Goal: Information Seeking & Learning: Learn about a topic

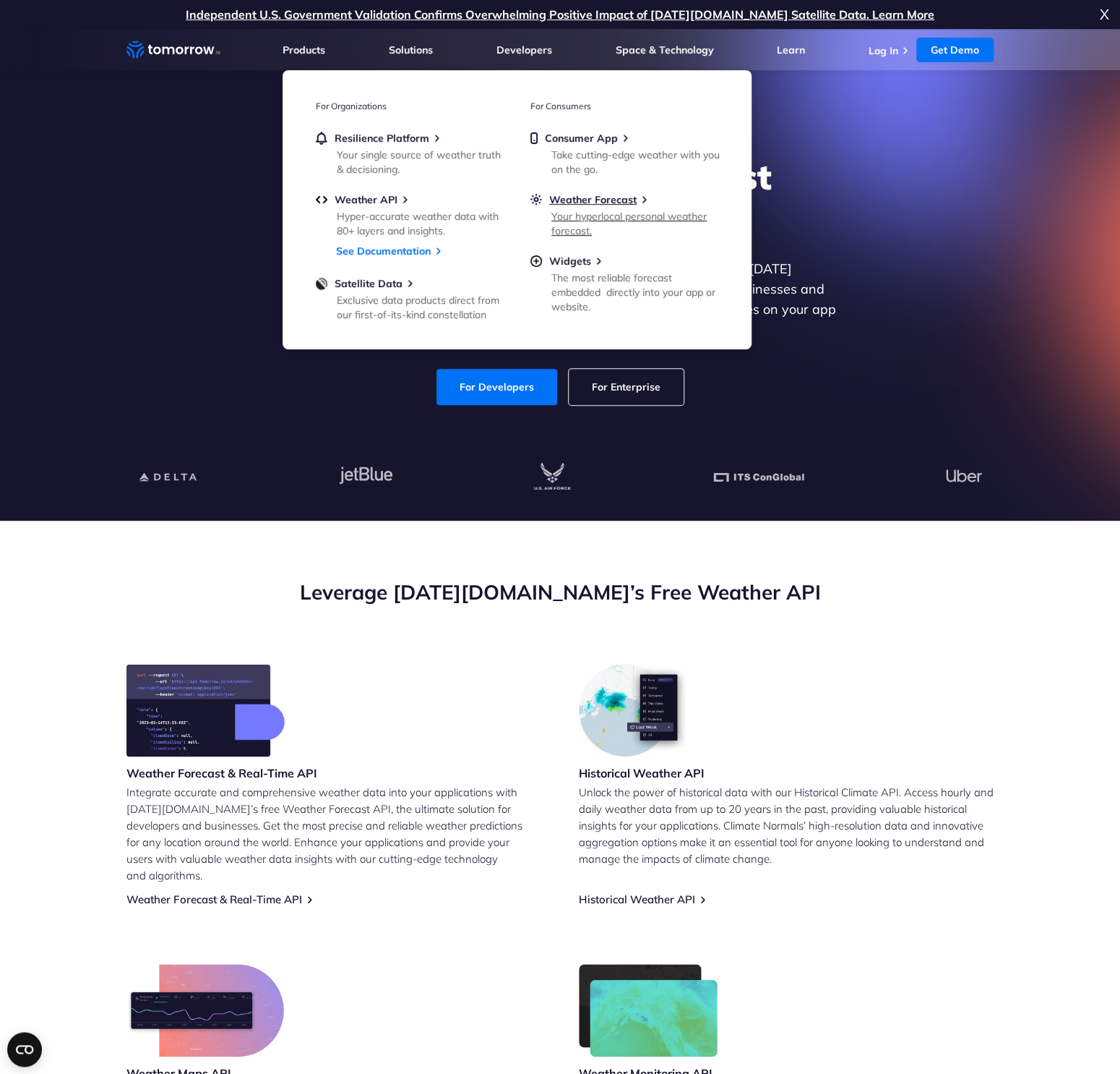
click at [580, 218] on div "Your hyperlocal personal weather forecast." at bounding box center [635, 223] width 169 height 29
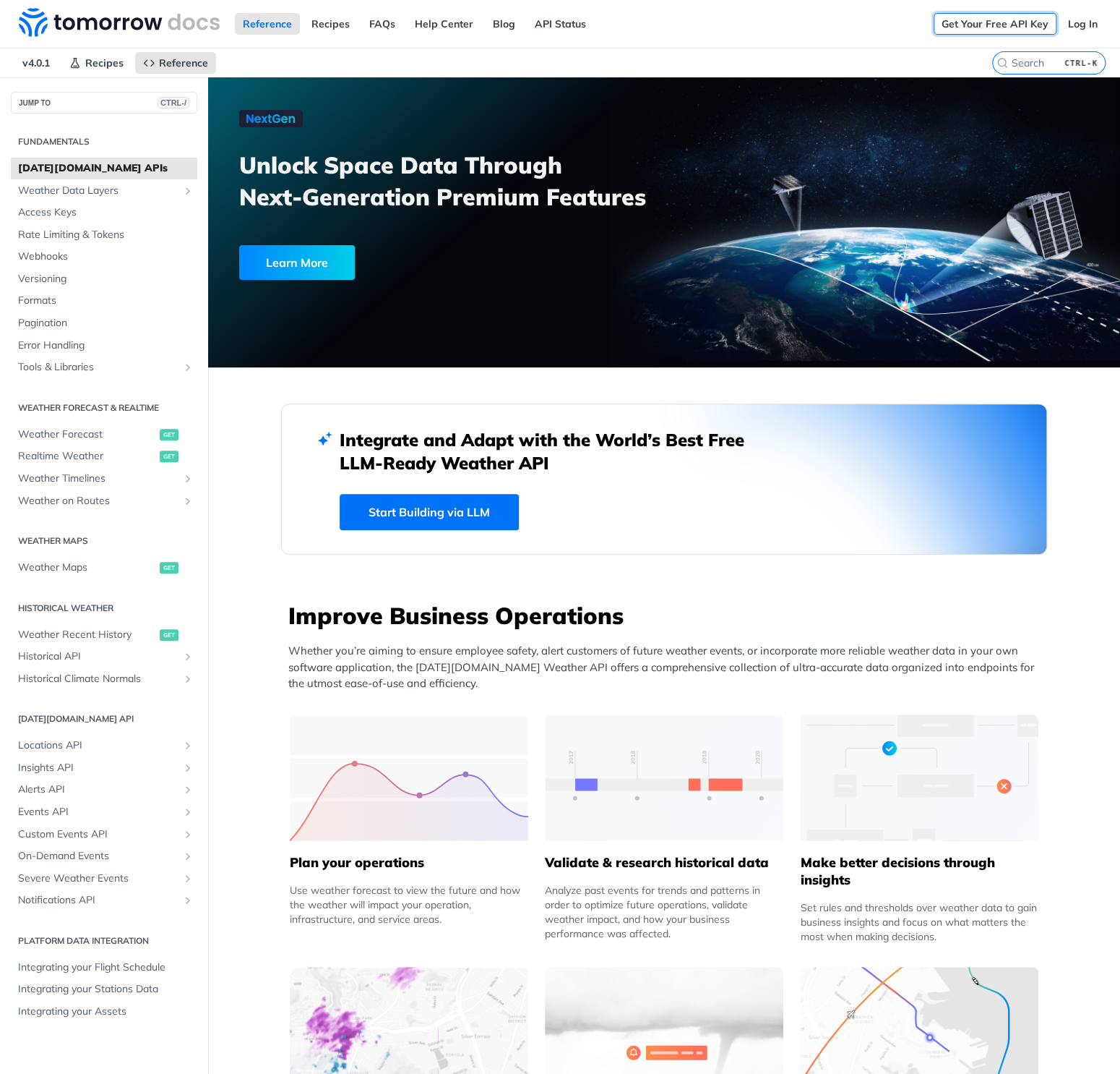
click at [984, 20] on link "Get Your Free API Key" at bounding box center [995, 24] width 123 height 22
click at [100, 62] on span "Recipes" at bounding box center [105, 63] width 38 height 13
click at [95, 211] on span "Access Keys" at bounding box center [106, 212] width 176 height 15
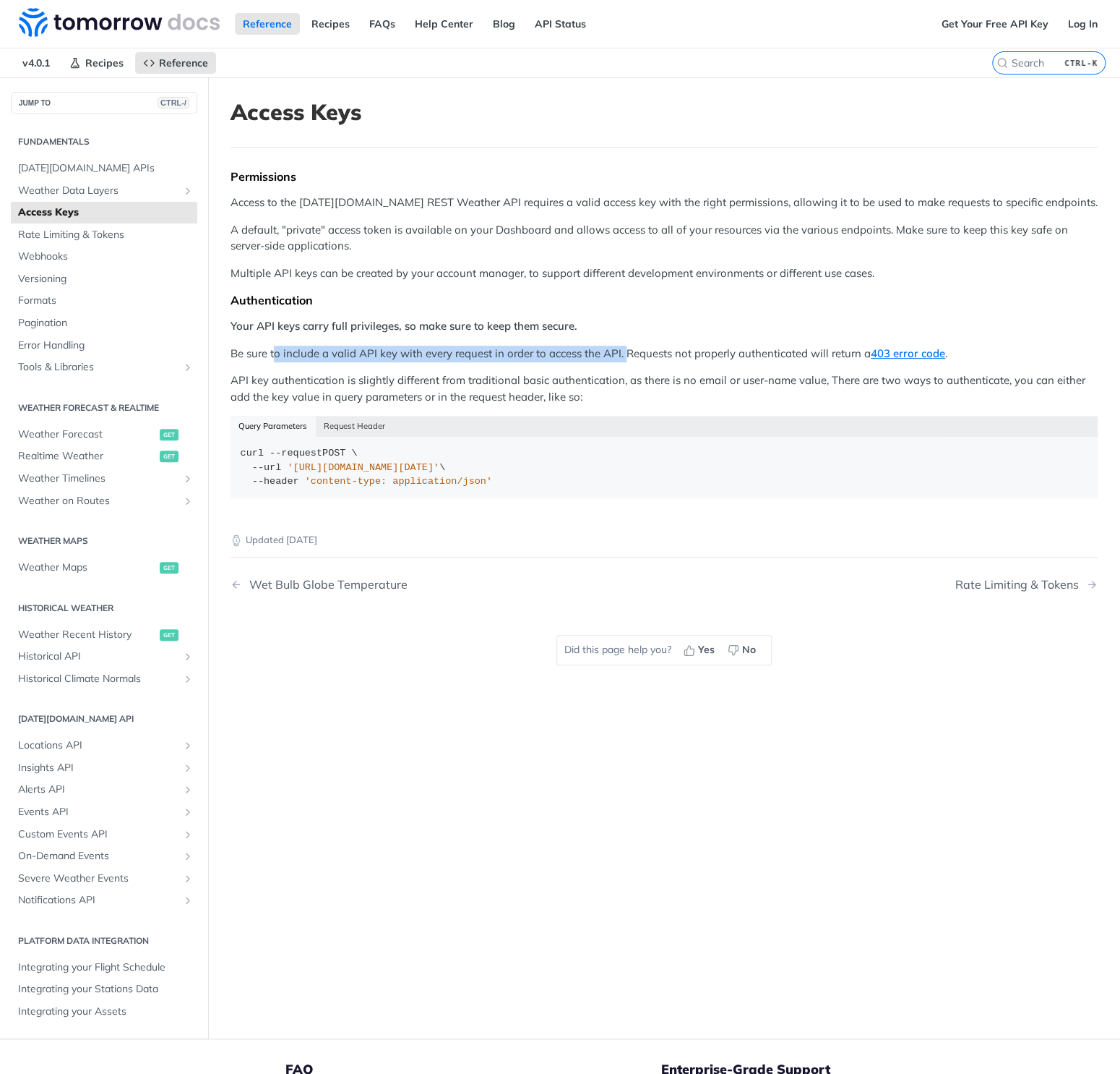
drag, startPoint x: 273, startPoint y: 355, endPoint x: 626, endPoint y: 345, distance: 353.1
click at [626, 345] on p "Be sure to include a valid API key with every request in order to access the AP…" at bounding box center [664, 353] width 868 height 17
click at [111, 238] on span "Rate Limiting & Tokens" at bounding box center [106, 235] width 176 height 15
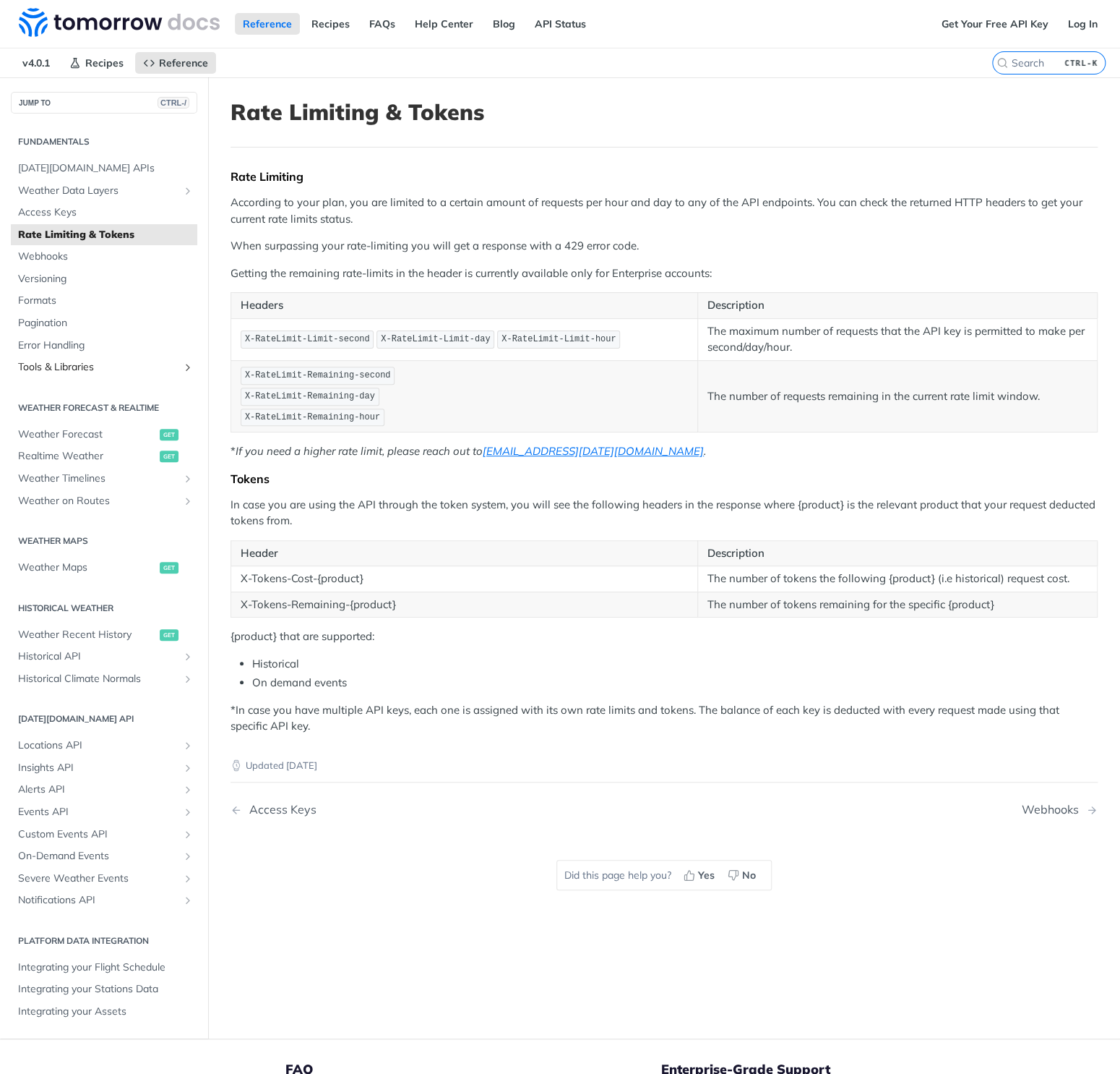
click at [193, 372] on link "Tools & Libraries" at bounding box center [103, 367] width 186 height 22
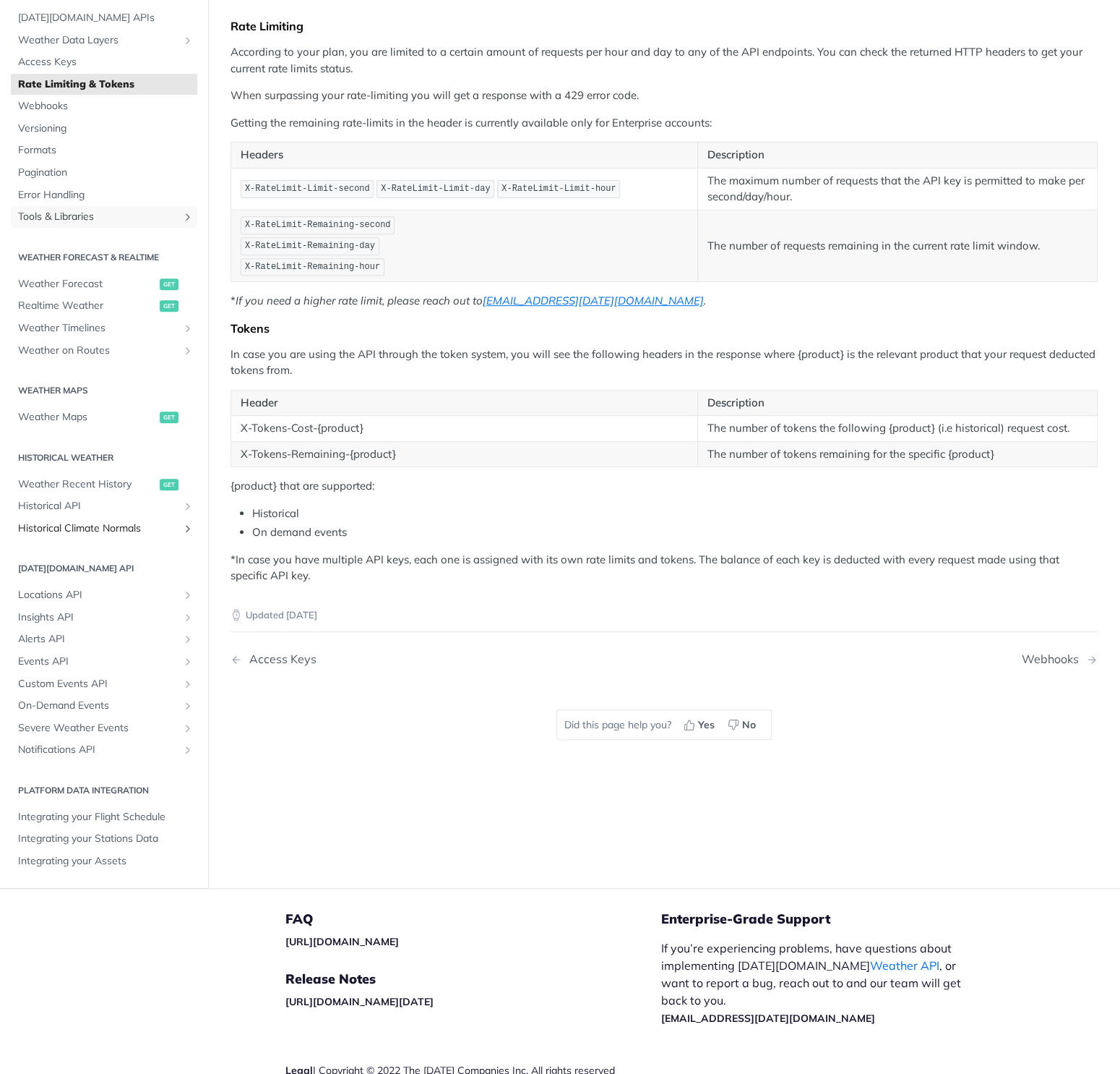
scroll to position [174, 0]
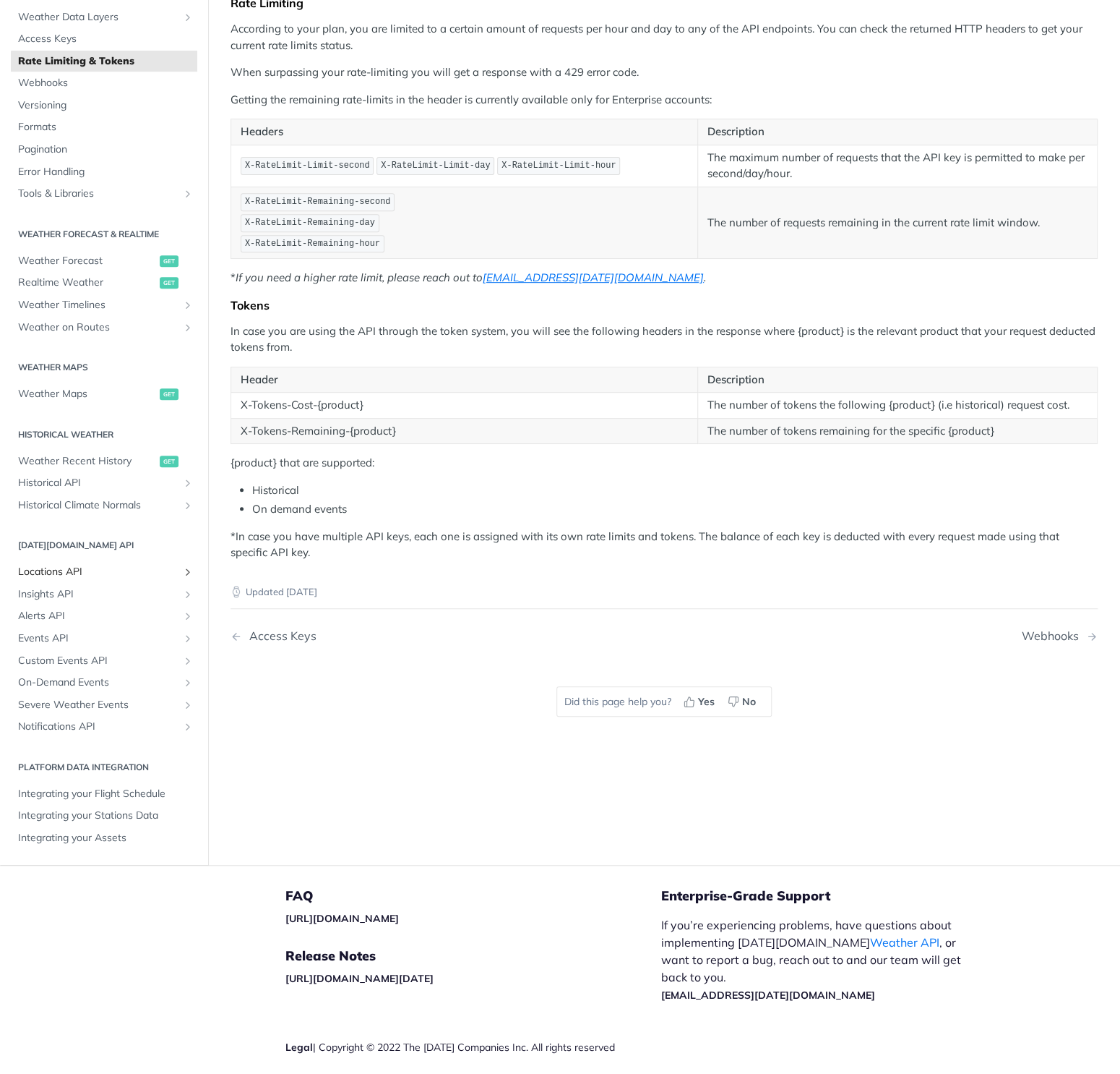
click at [181, 572] on link "Locations API" at bounding box center [103, 572] width 186 height 22
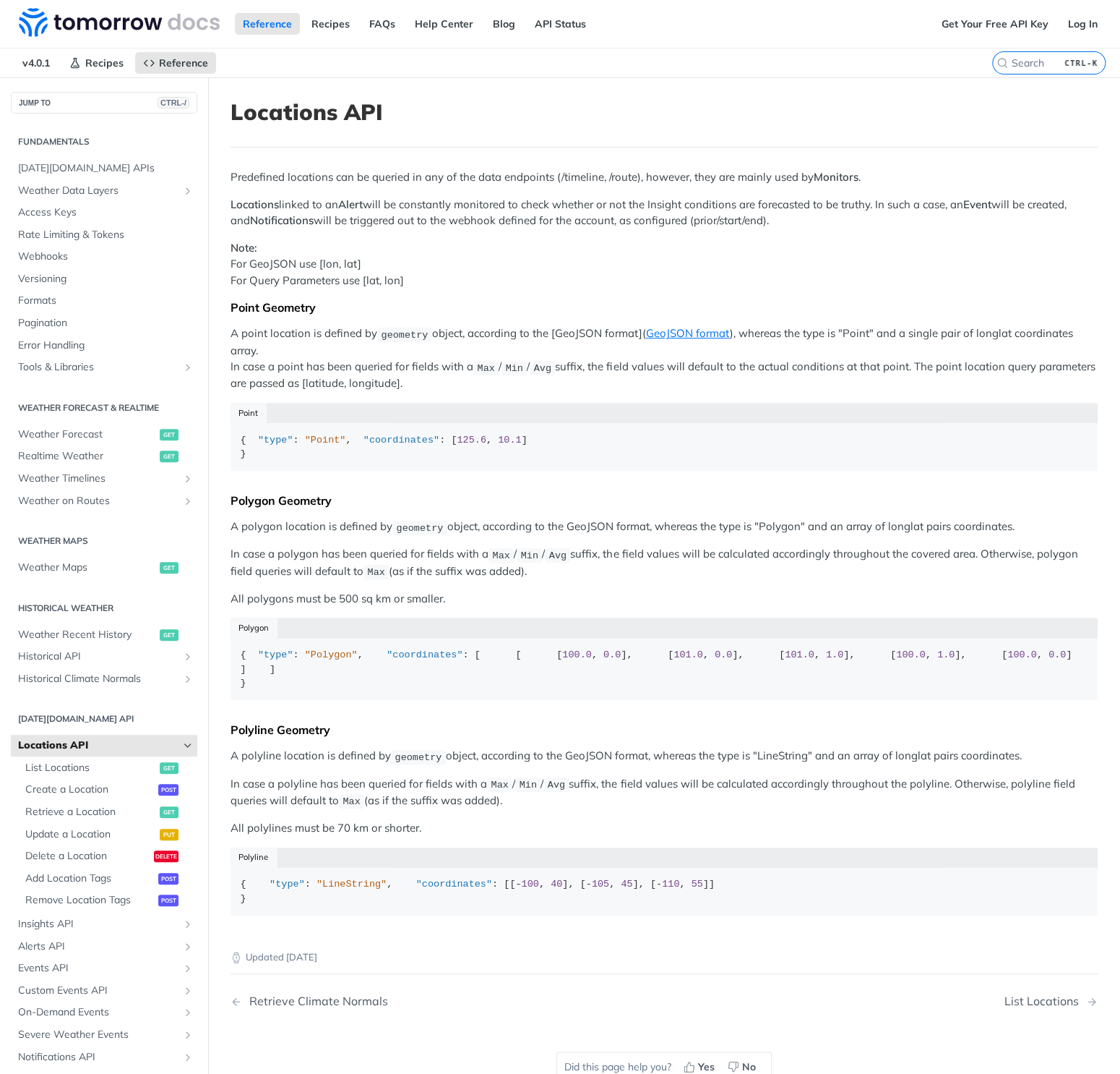
click at [555, 418] on div "Point" at bounding box center [664, 412] width 868 height 20
click at [96, 163] on span "Tomorrow.io APIs" at bounding box center [106, 169] width 176 height 15
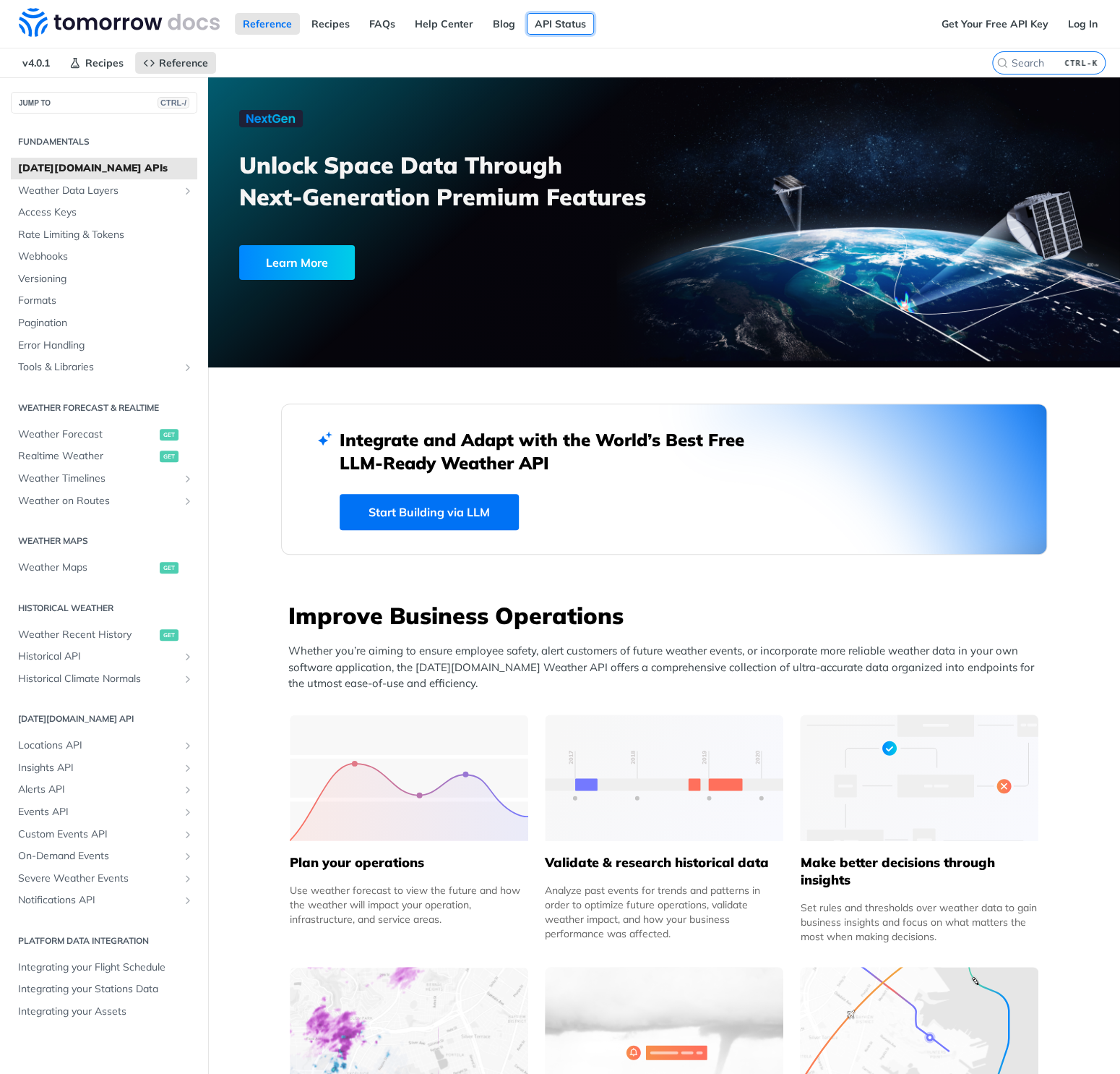
click at [556, 31] on link "API Status" at bounding box center [560, 24] width 67 height 22
click at [71, 211] on span "Access Keys" at bounding box center [106, 212] width 176 height 15
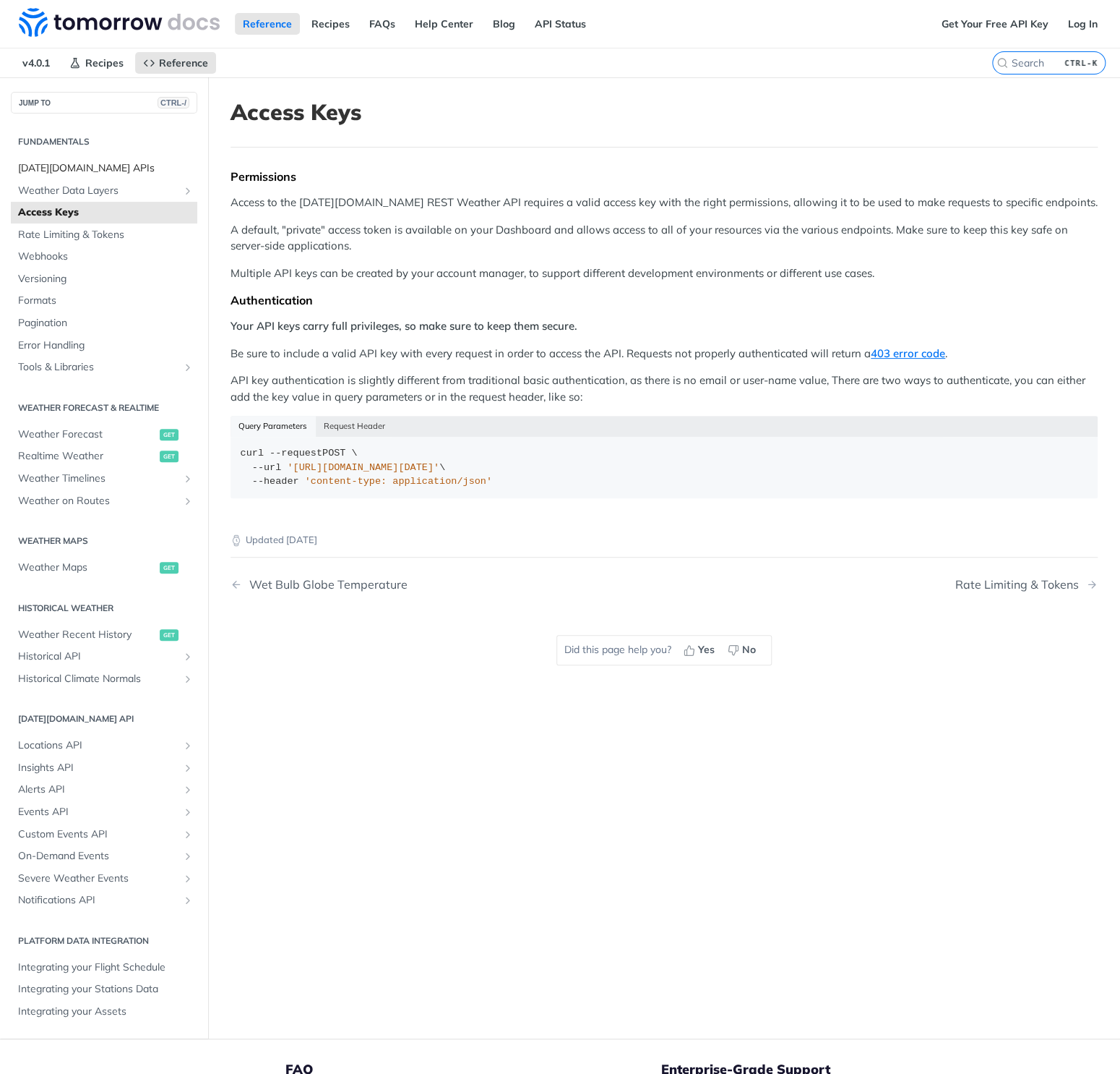
click at [109, 170] on span "Tomorrow.io APIs" at bounding box center [106, 169] width 176 height 15
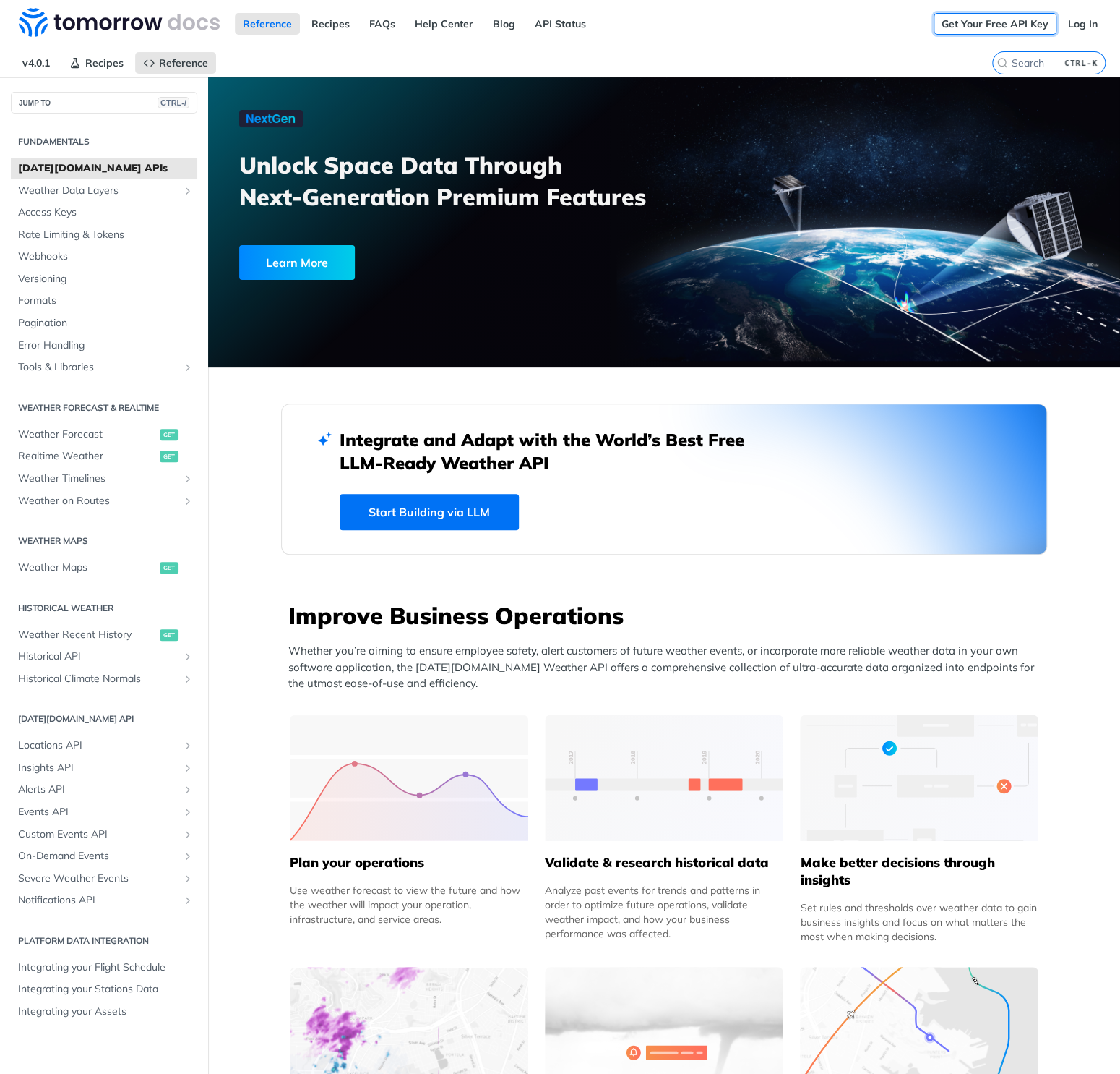
click at [1033, 23] on link "Get Your Free API Key" at bounding box center [995, 24] width 123 height 22
click at [378, 27] on link "FAQs" at bounding box center [383, 24] width 42 height 22
click at [57, 241] on span "Rate Limiting & Tokens" at bounding box center [106, 235] width 176 height 15
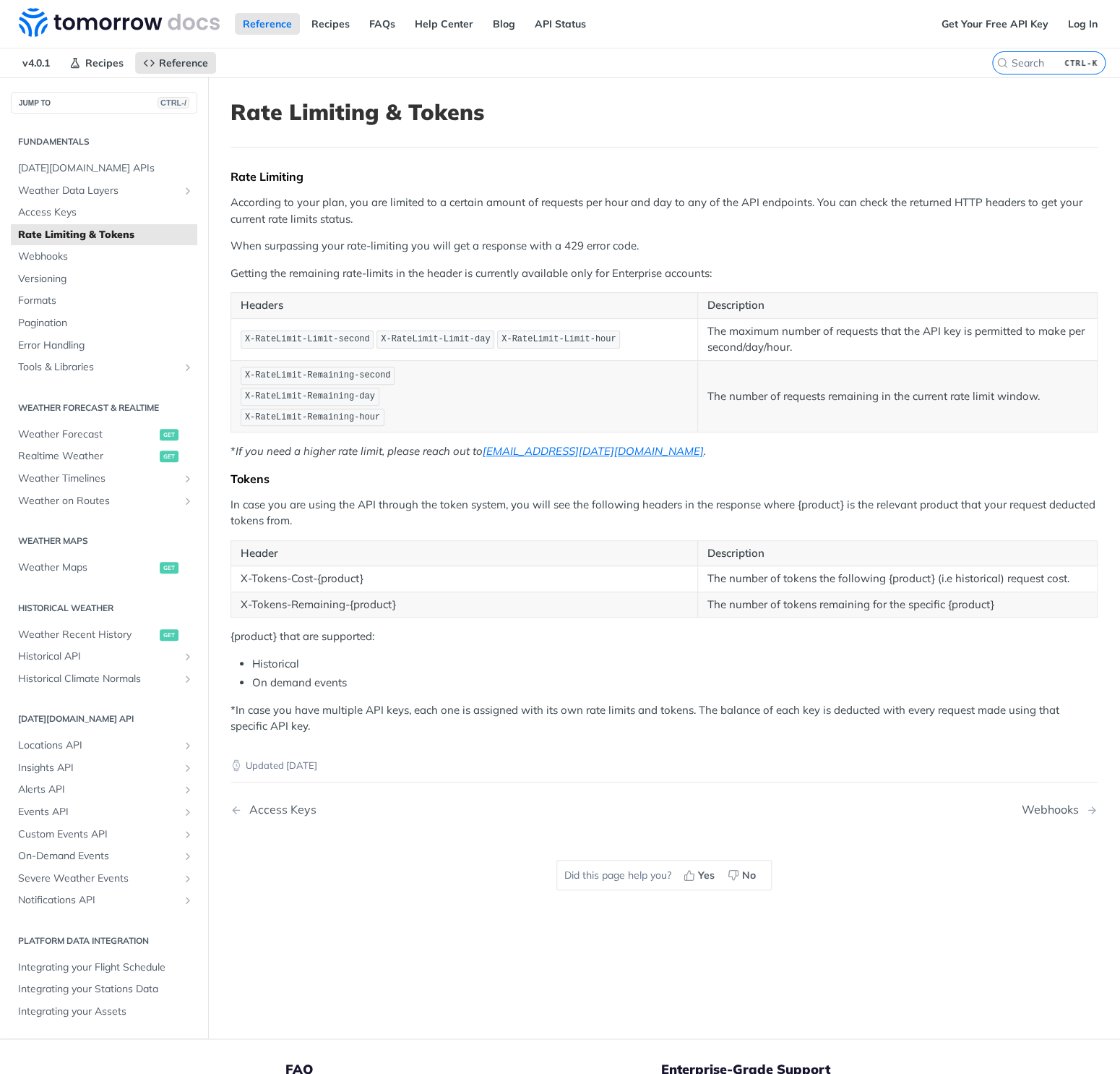
click at [241, 453] on em "If you need a higher rate limit, please reach out to sales@tomorrow.io ." at bounding box center [471, 451] width 471 height 14
drag, startPoint x: 241, startPoint y: 453, endPoint x: 413, endPoint y: 443, distance: 172.3
click at [413, 444] on em "If you need a higher rate limit, please reach out to sales@tomorrow.io ." at bounding box center [471, 451] width 471 height 14
click at [81, 186] on span "Weather Data Layers" at bounding box center [99, 191] width 161 height 15
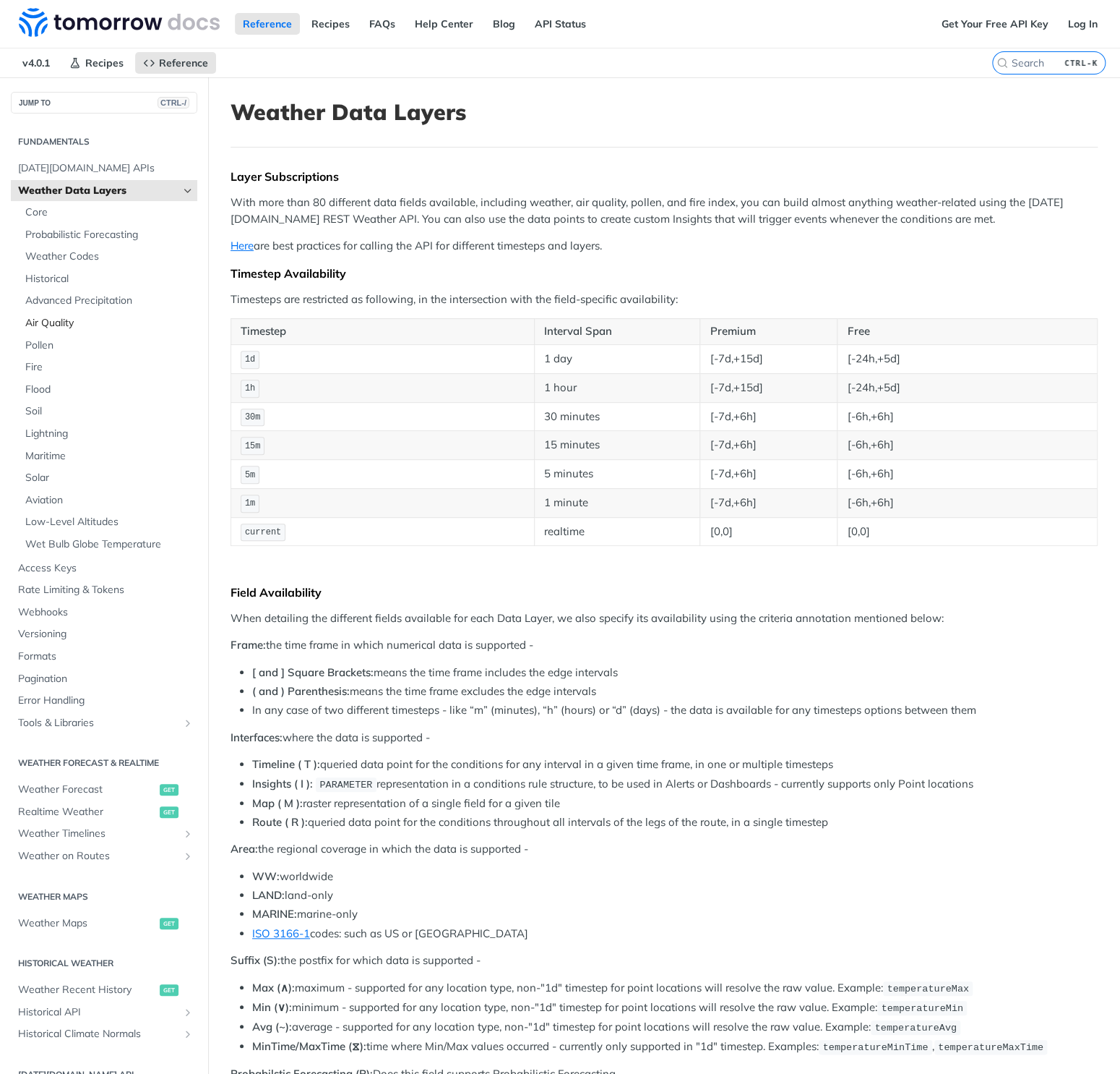
click at [59, 331] on link "Air Quality" at bounding box center [107, 322] width 179 height 22
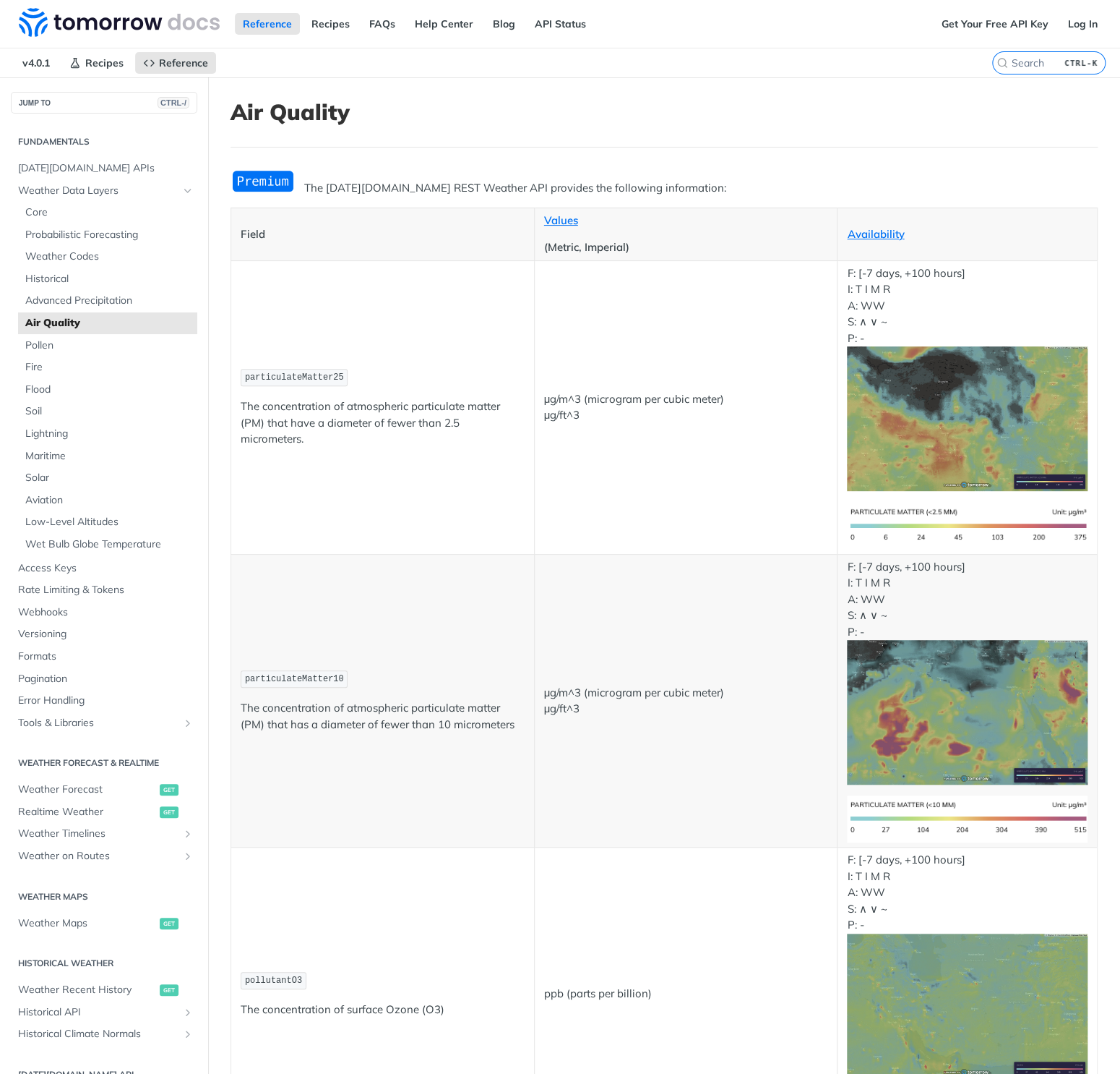
click at [259, 184] on img "Expand image" at bounding box center [263, 181] width 65 height 24
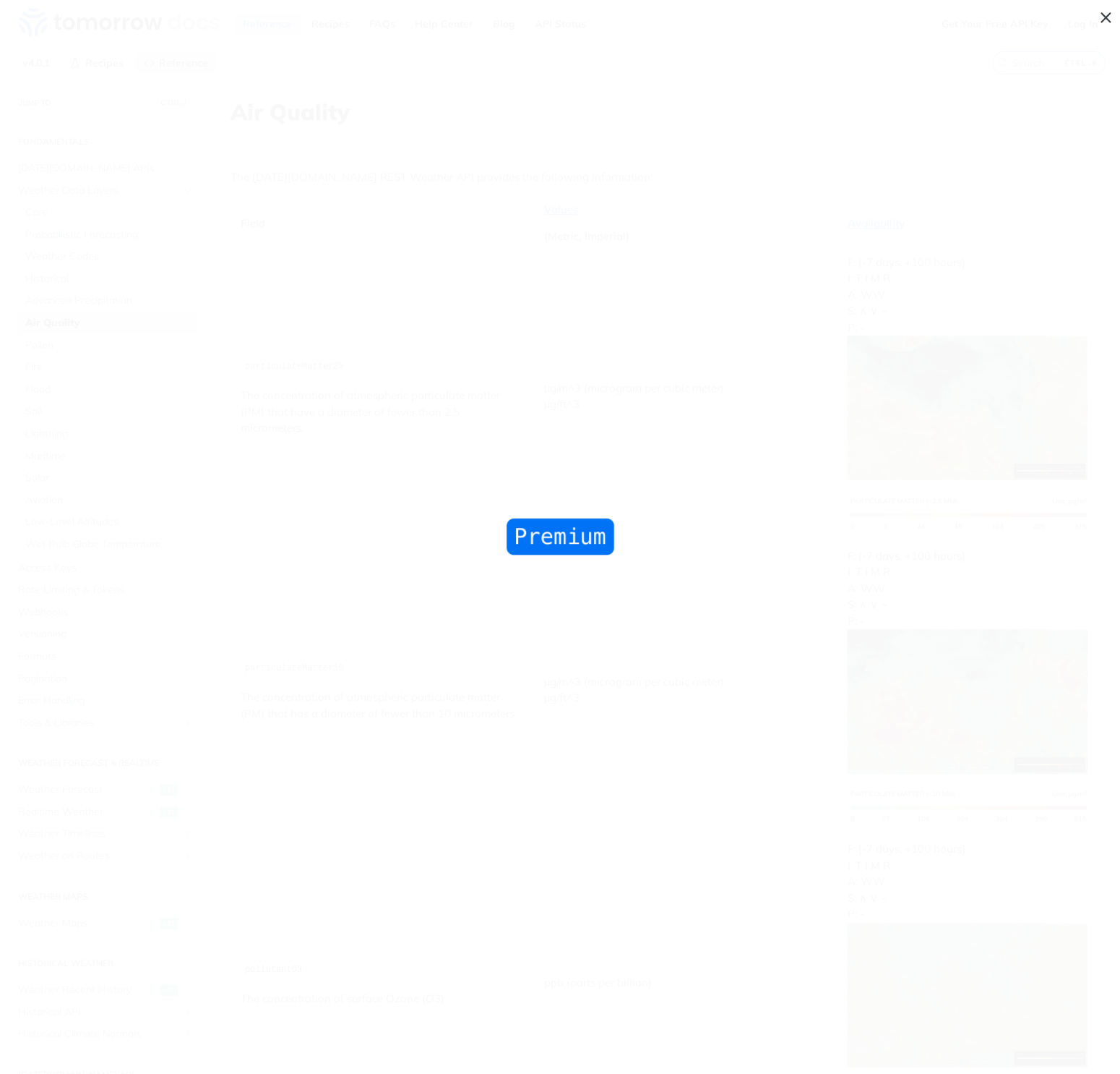
click at [536, 323] on span "Collapse image" at bounding box center [560, 537] width 1120 height 1074
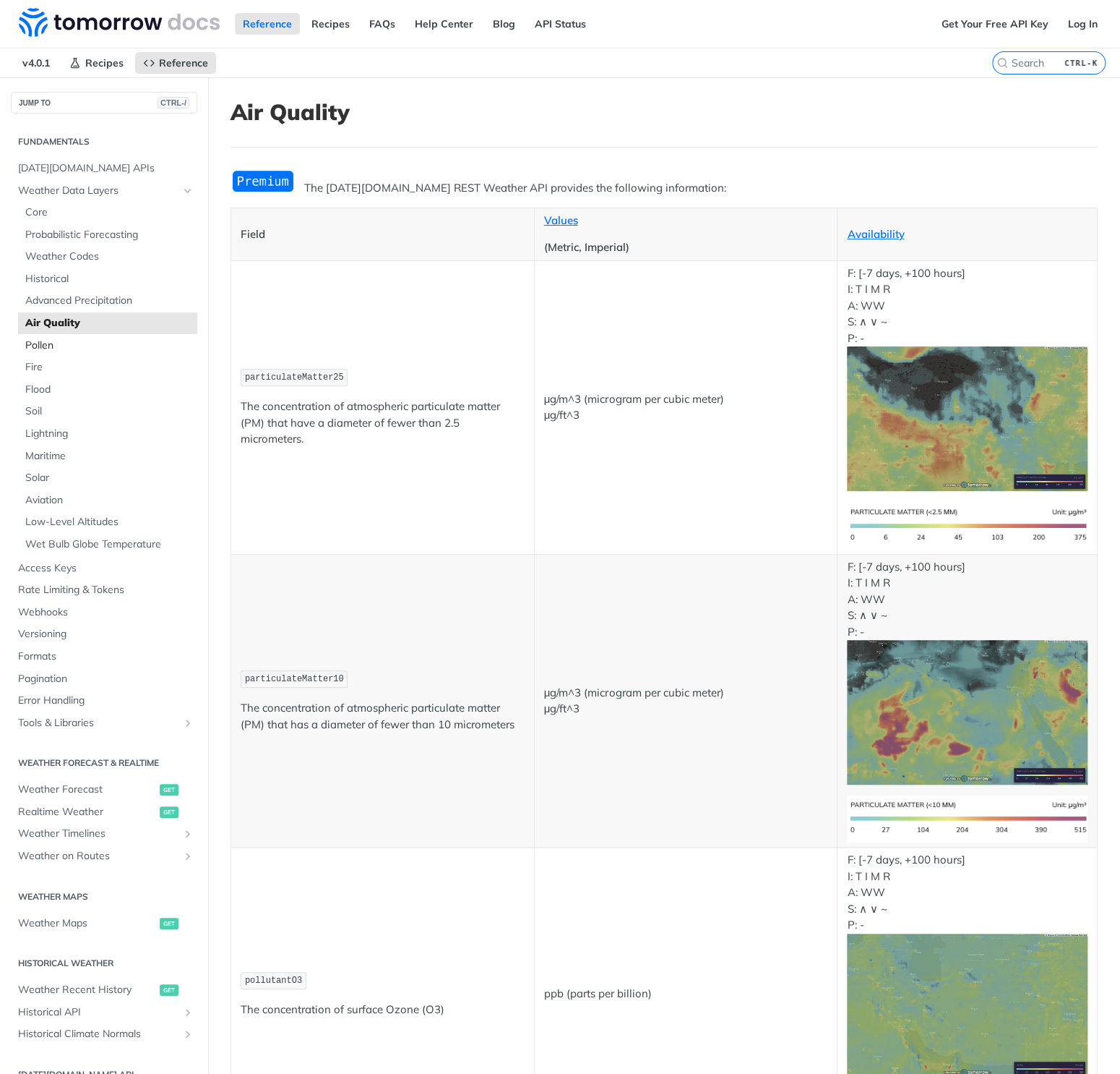
click at [113, 342] on span "Pollen" at bounding box center [109, 345] width 169 height 15
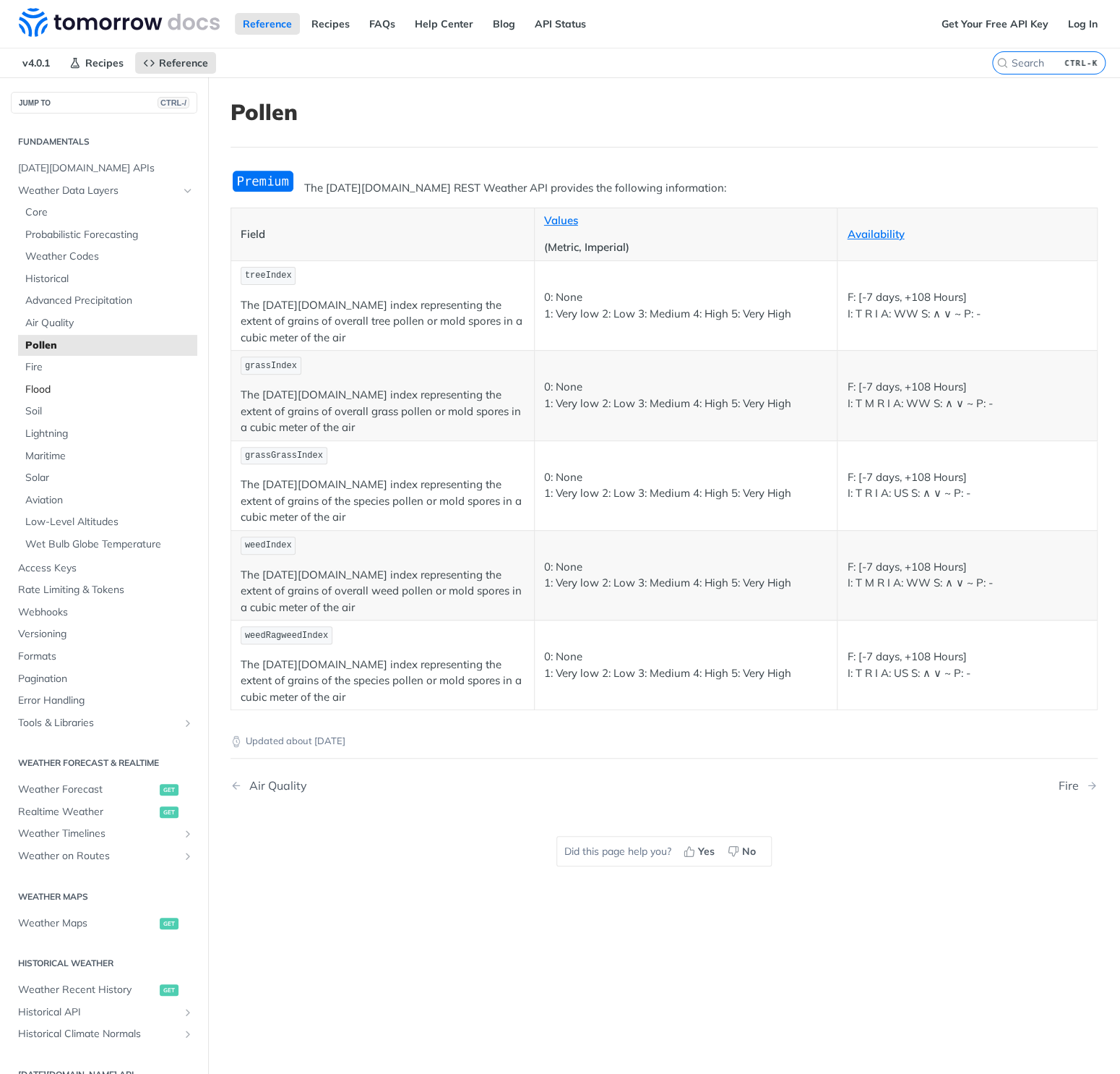
click at [103, 380] on link "Flood" at bounding box center [107, 390] width 179 height 22
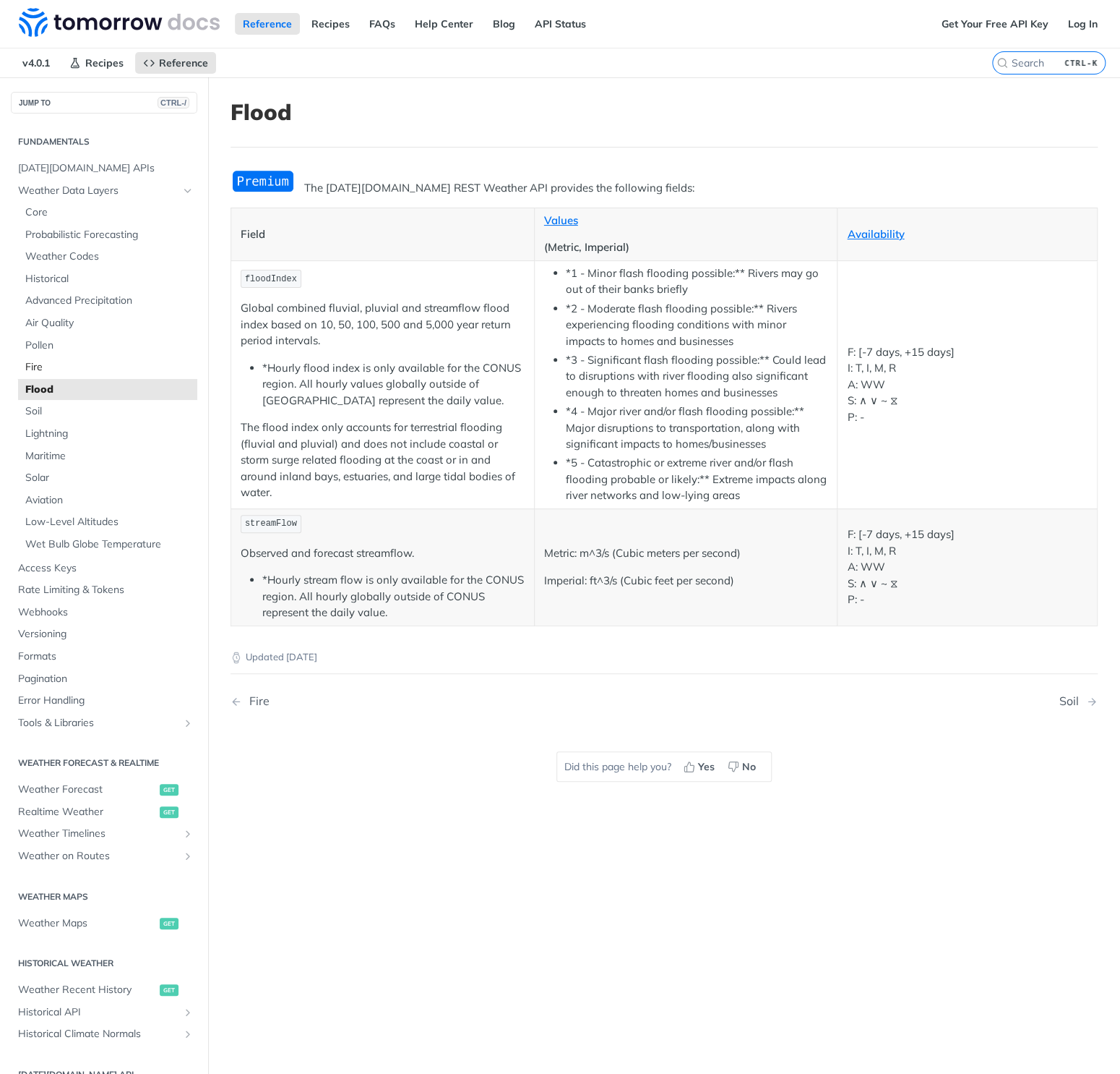
click at [100, 371] on span "Fire" at bounding box center [109, 367] width 169 height 15
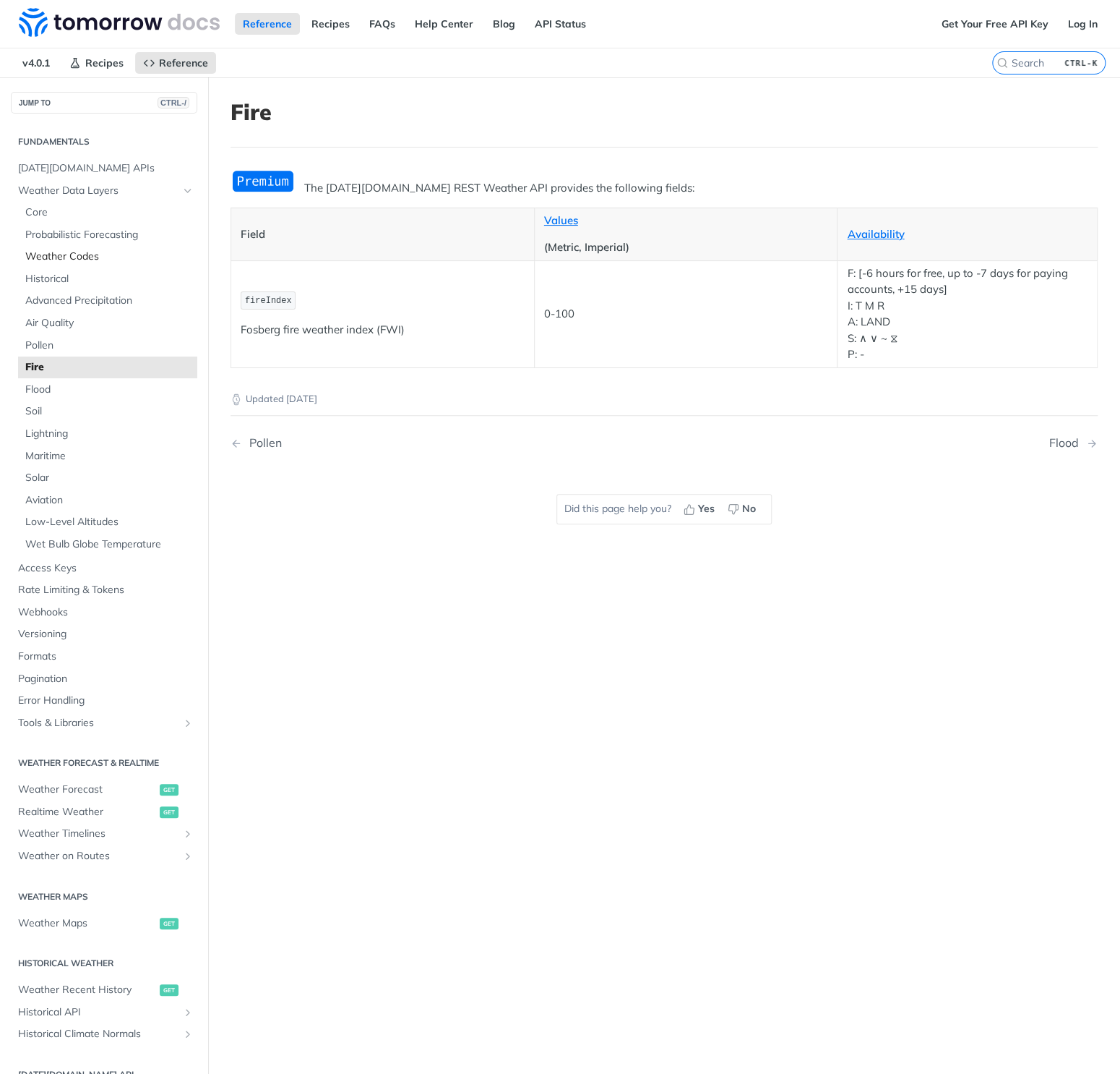
click at [93, 255] on span "Weather Codes" at bounding box center [109, 256] width 169 height 15
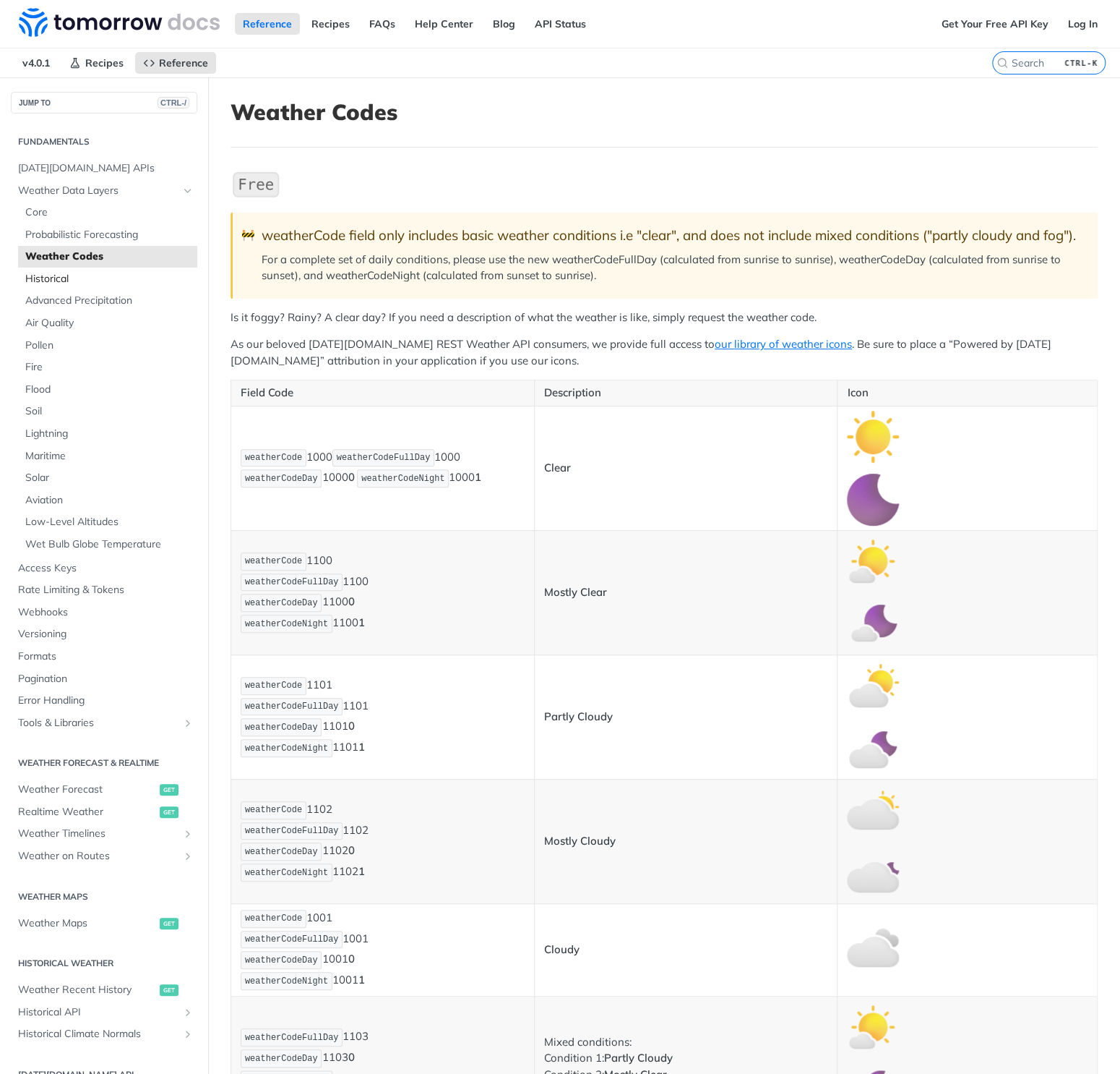
click at [100, 283] on span "Historical" at bounding box center [109, 279] width 169 height 15
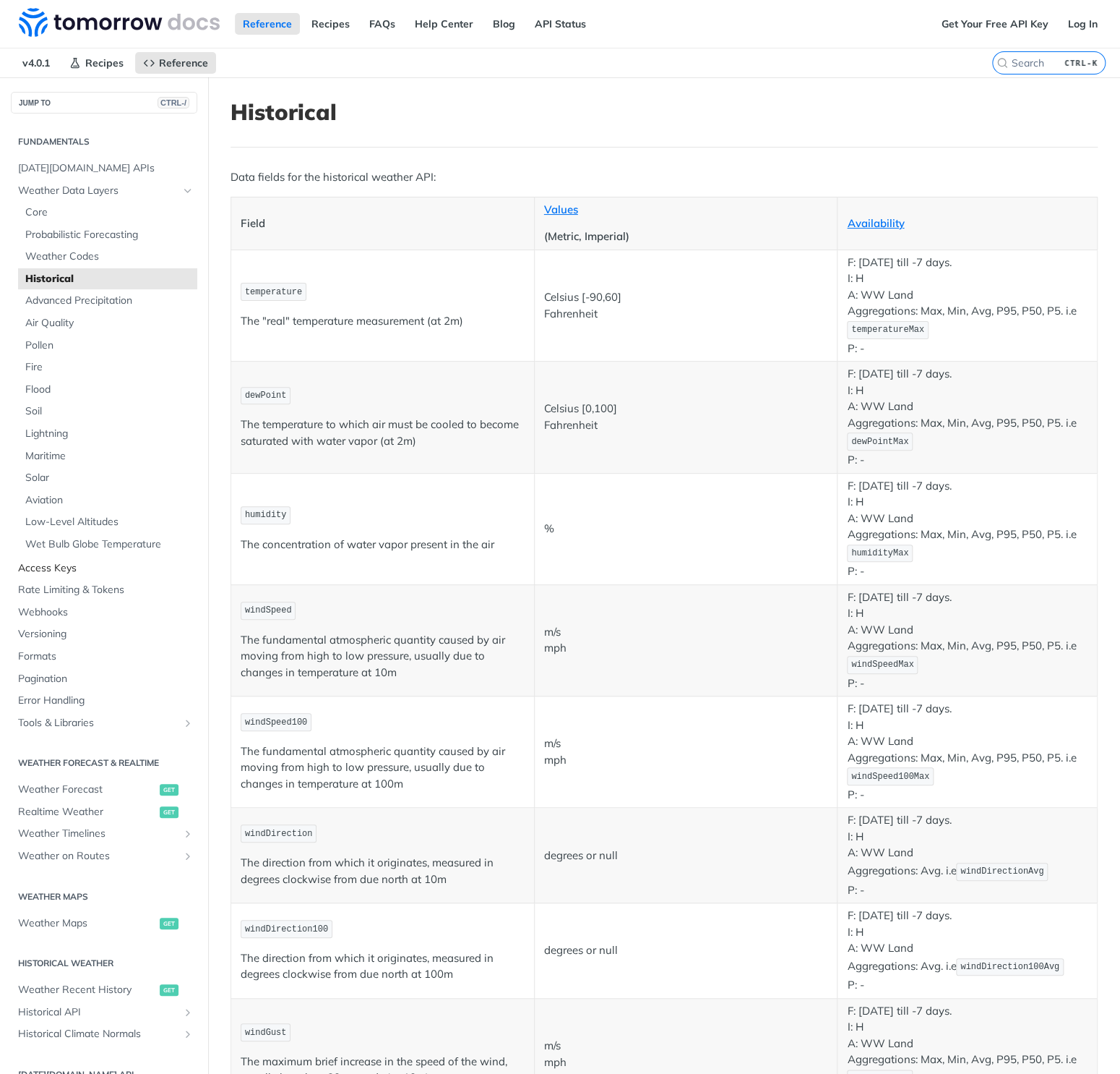
click at [123, 568] on span "Access Keys" at bounding box center [106, 568] width 176 height 15
click at [102, 337] on link "Pollen" at bounding box center [107, 345] width 179 height 22
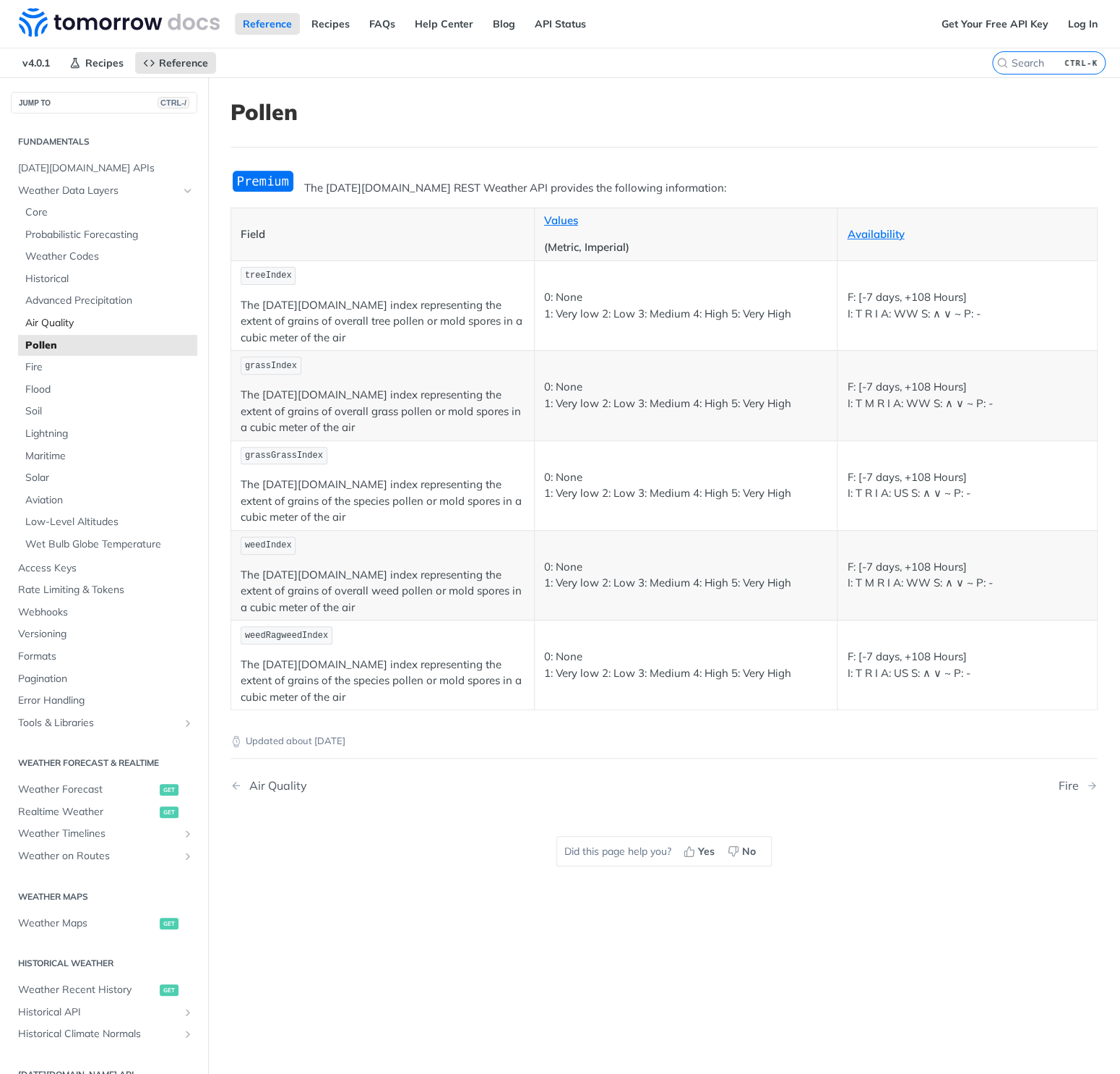
click at [106, 323] on span "Air Quality" at bounding box center [109, 323] width 169 height 15
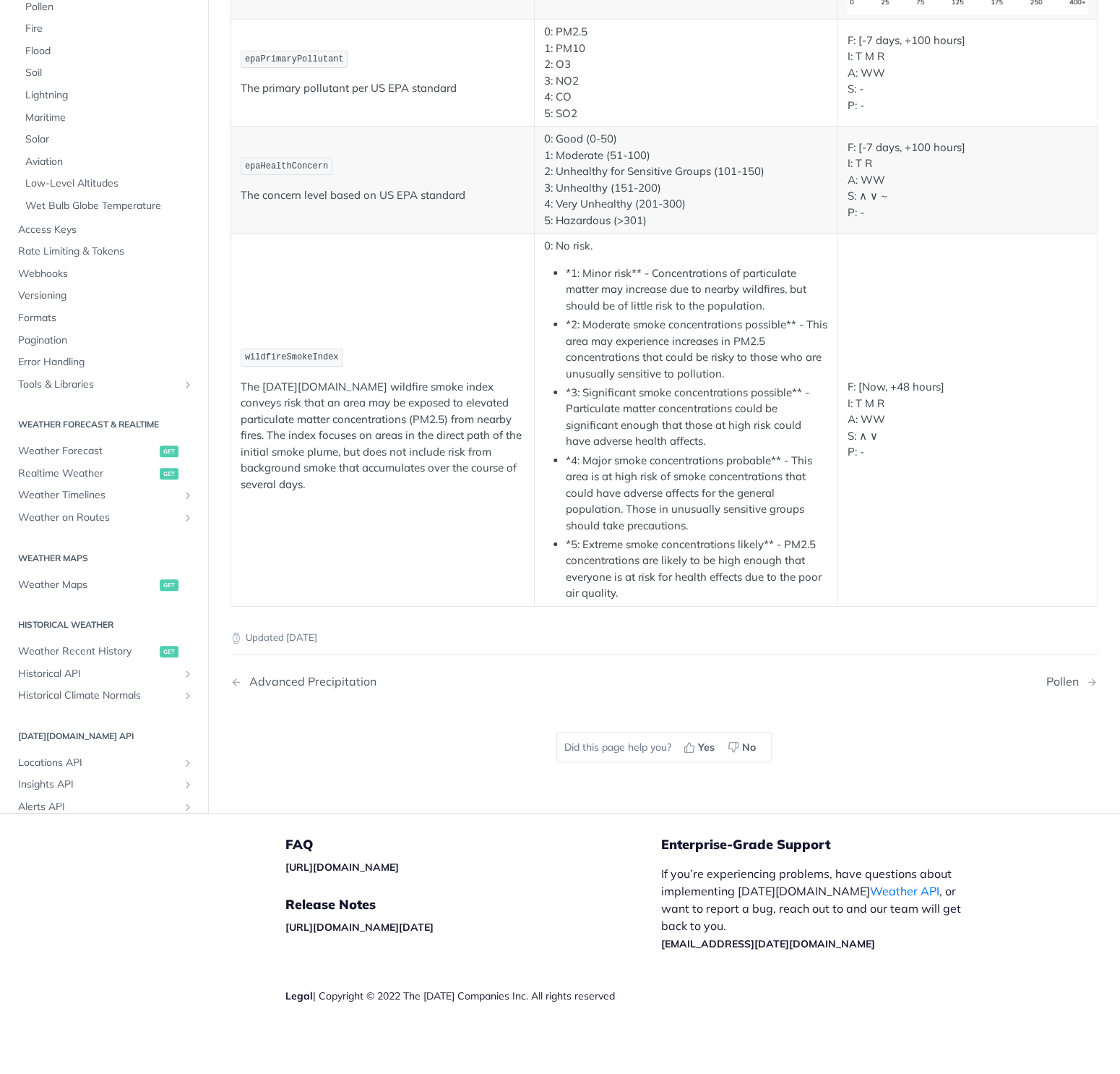
scroll to position [2776, 0]
click at [263, 363] on span "wildfireSmokeIndex" at bounding box center [292, 357] width 94 height 10
drag, startPoint x: 263, startPoint y: 384, endPoint x: 378, endPoint y: 400, distance: 116.1
click at [326, 363] on span "wildfireSmokeIndex" at bounding box center [292, 357] width 94 height 10
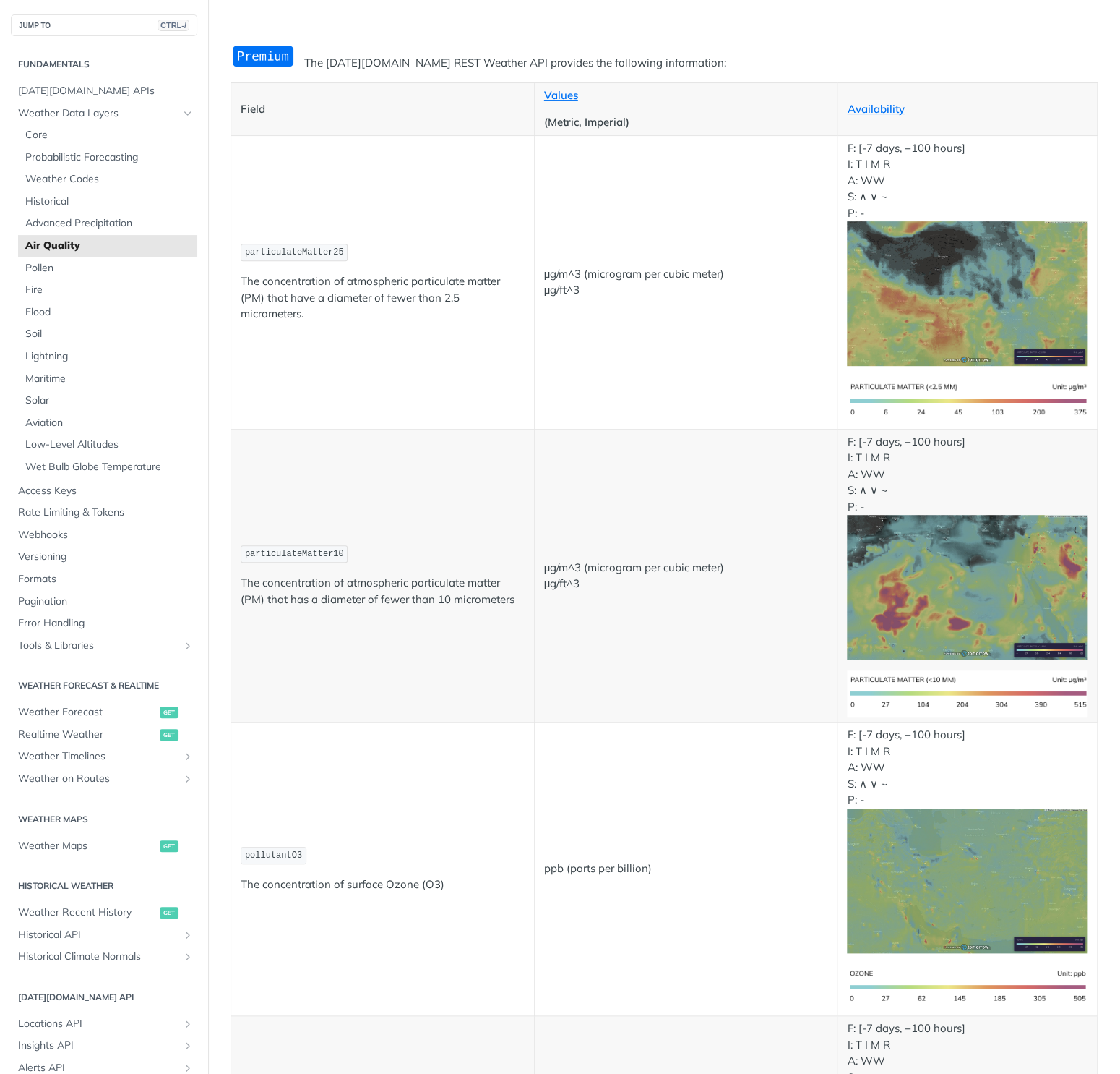
scroll to position [0, 0]
